Goal: Task Accomplishment & Management: Manage account settings

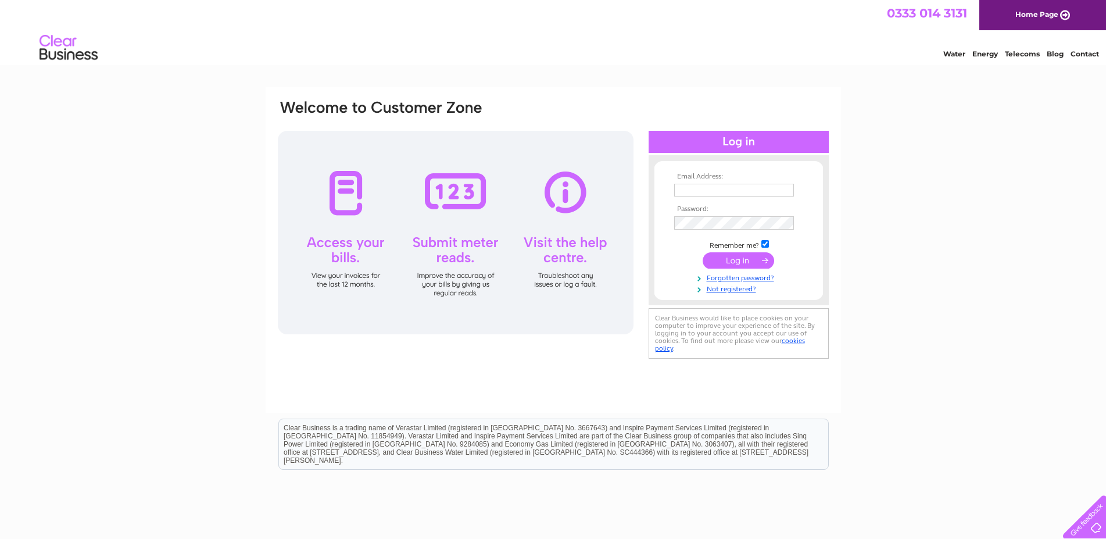
click at [707, 188] on input "text" at bounding box center [734, 190] width 120 height 13
type input "[EMAIL_ADDRESS][DOMAIN_NAME]"
click at [732, 264] on input "submit" at bounding box center [737, 261] width 71 height 16
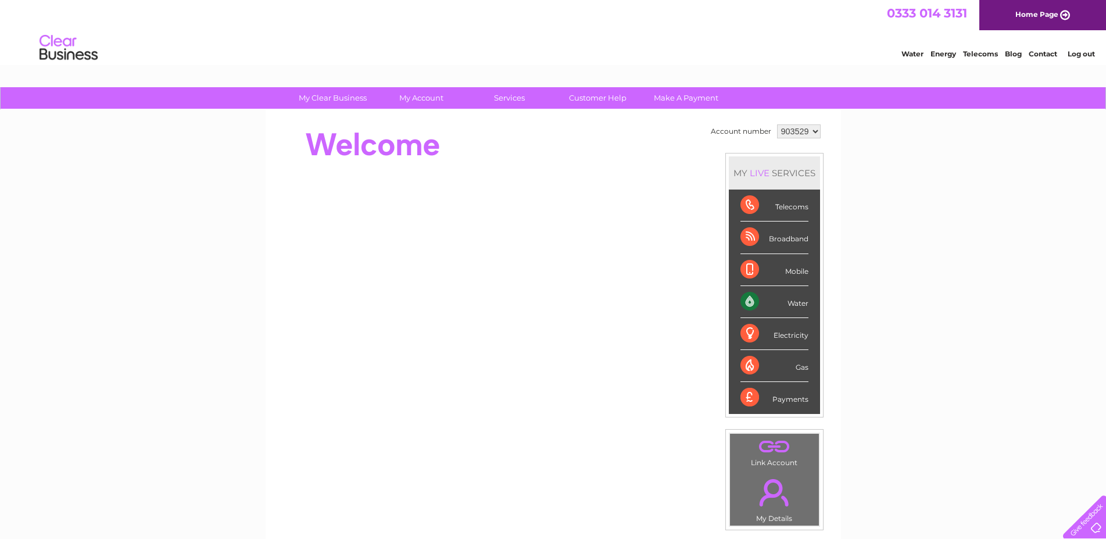
click at [748, 300] on div "Water" at bounding box center [774, 302] width 68 height 32
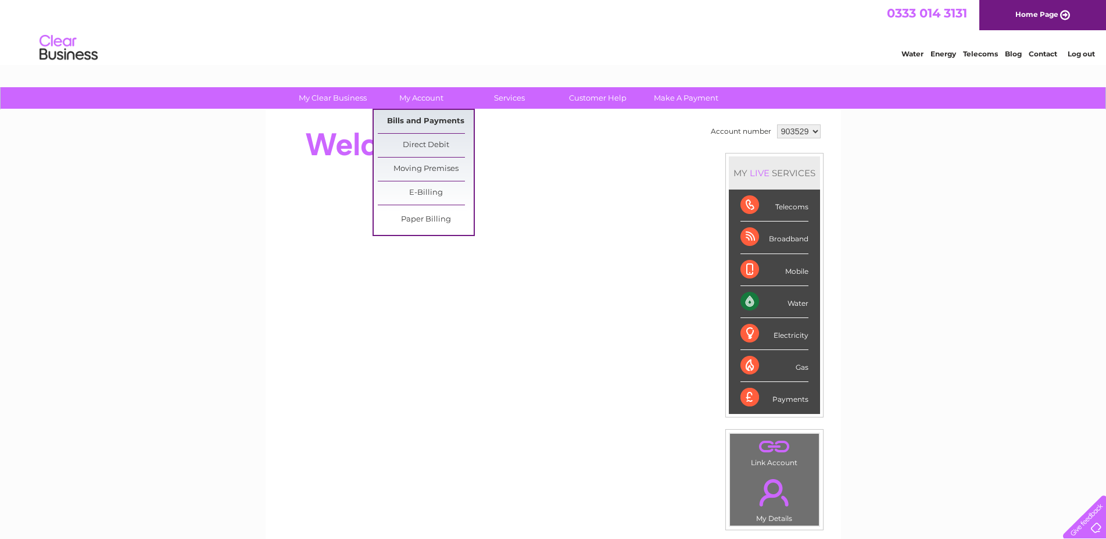
click at [420, 120] on link "Bills and Payments" at bounding box center [426, 121] width 96 height 23
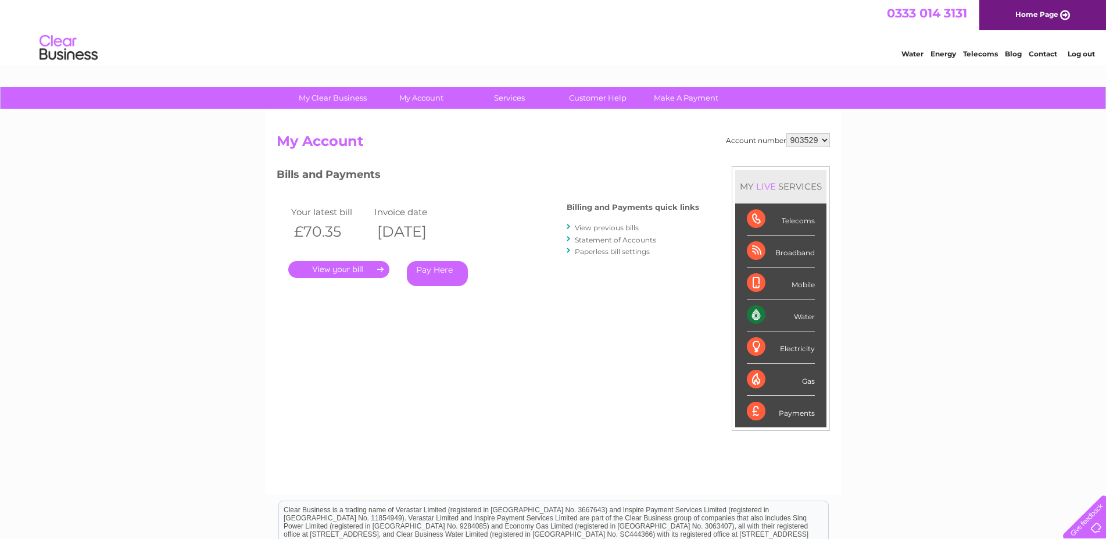
click at [356, 268] on link "." at bounding box center [338, 269] width 101 height 17
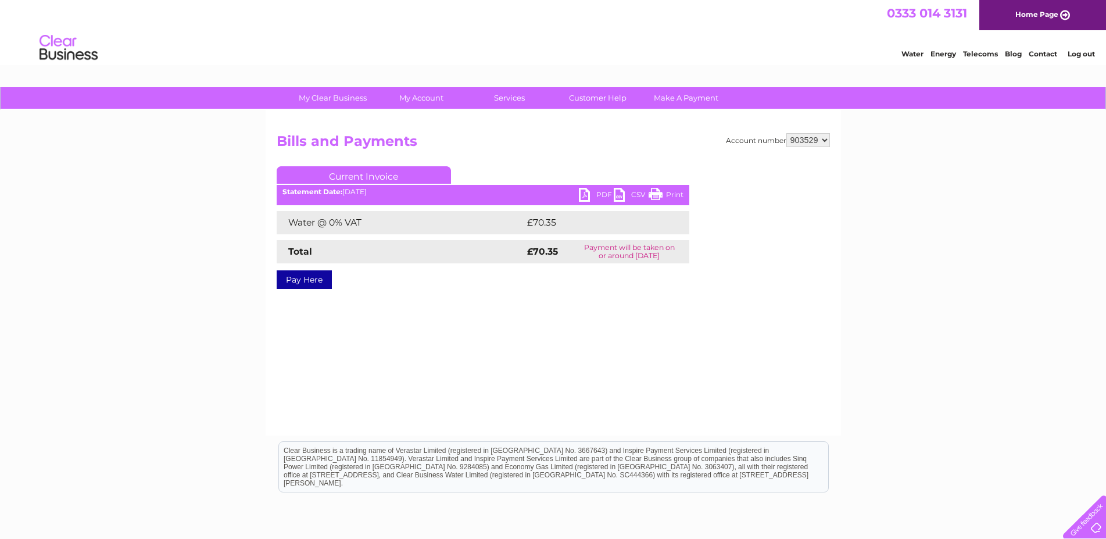
click at [658, 192] on link "Print" at bounding box center [665, 196] width 35 height 17
